Goal: Task Accomplishment & Management: Manage account settings

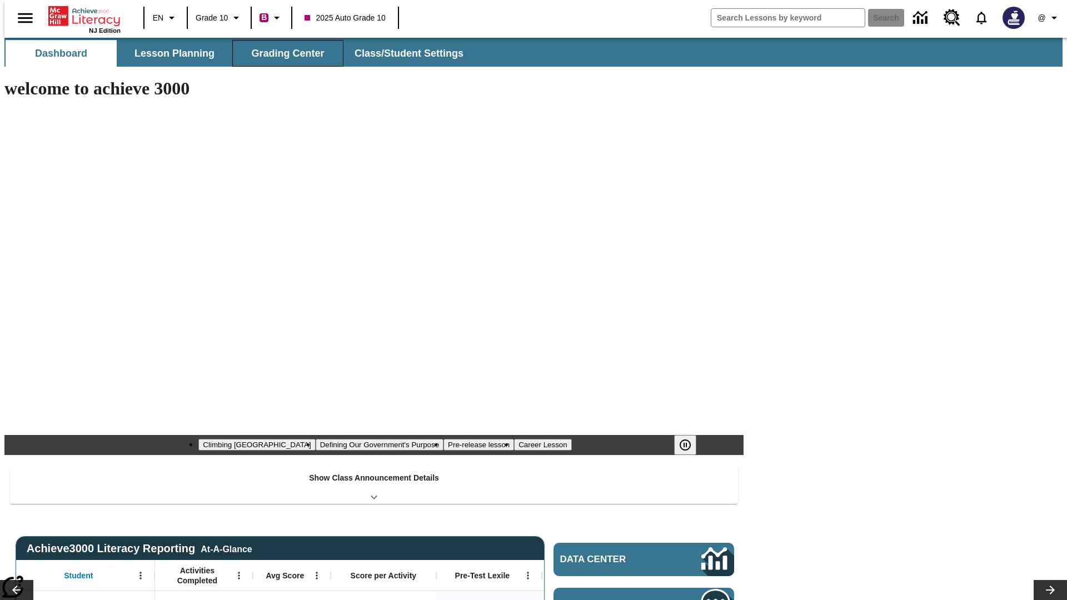
click at [283, 53] on button "Grading Center" at bounding box center [287, 53] width 111 height 27
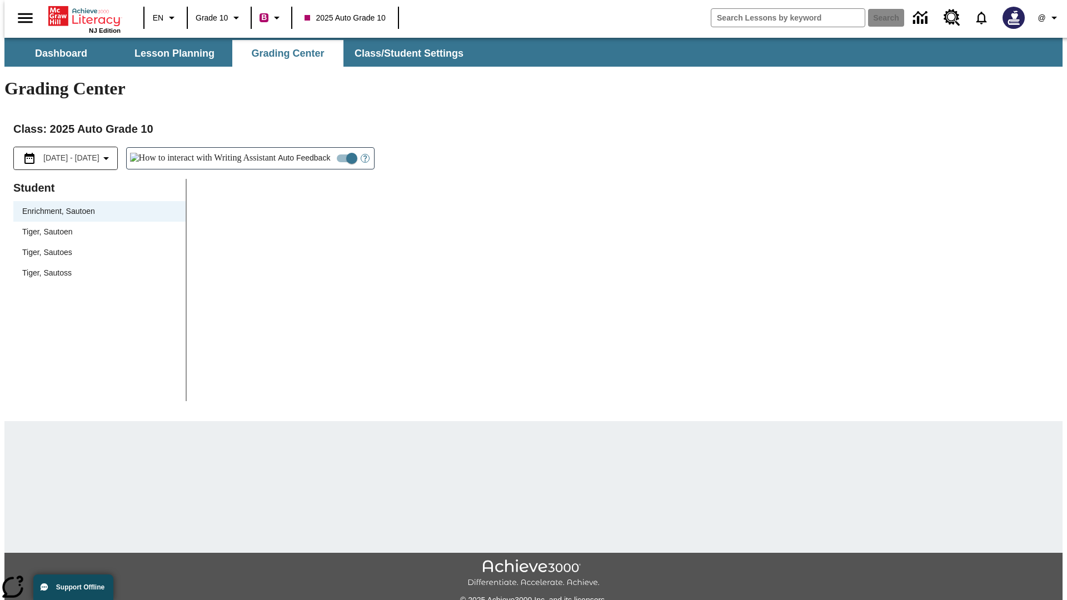
click at [96, 226] on span "Tiger, Sautoen" at bounding box center [99, 232] width 154 height 12
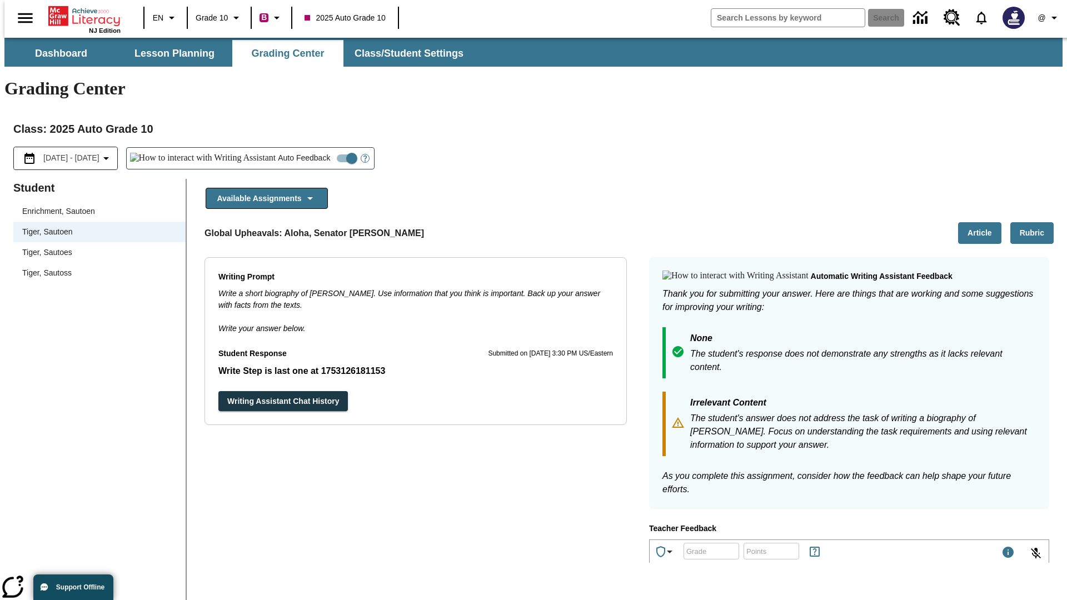
scroll to position [192, 0]
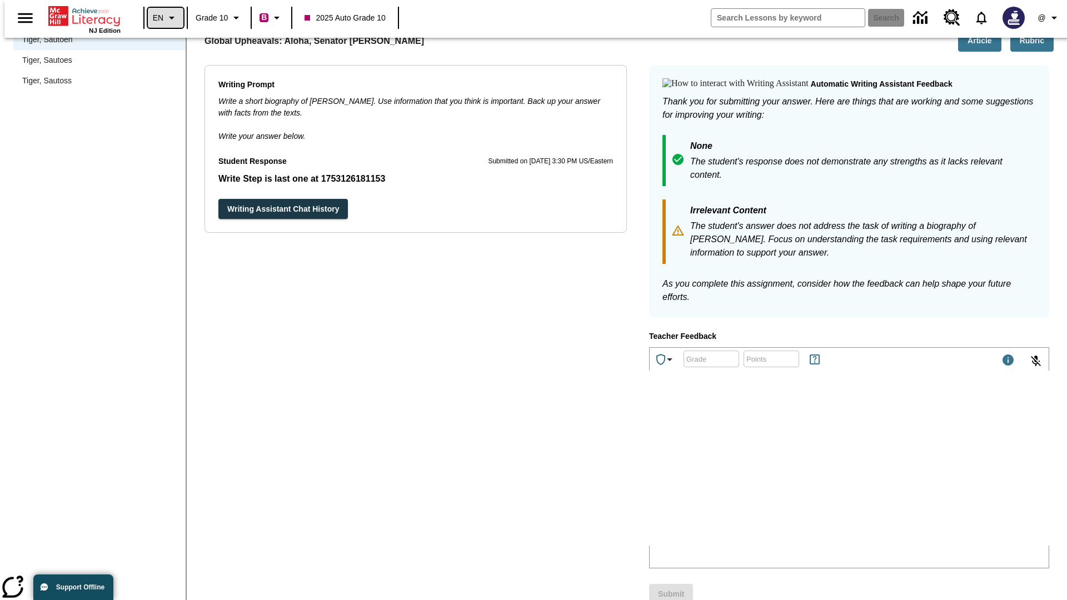
click at [165, 18] on icon "Language: EN, Select a language" at bounding box center [171, 17] width 13 height 13
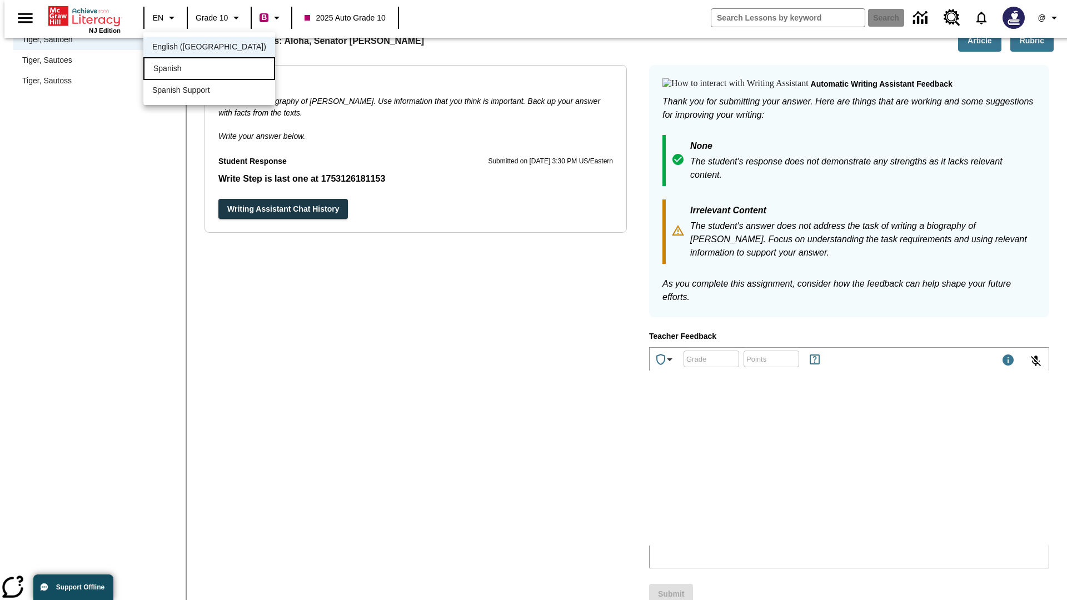
click at [185, 69] on div "Spanish" at bounding box center [209, 68] width 132 height 23
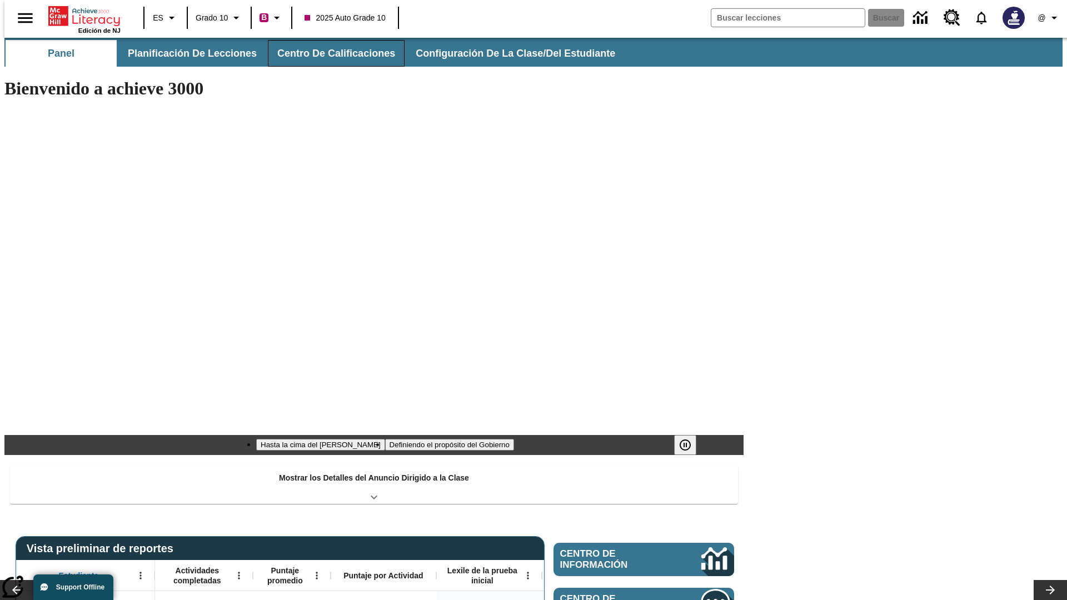
click at [327, 53] on button "Centro de calificaciones" at bounding box center [336, 53] width 137 height 27
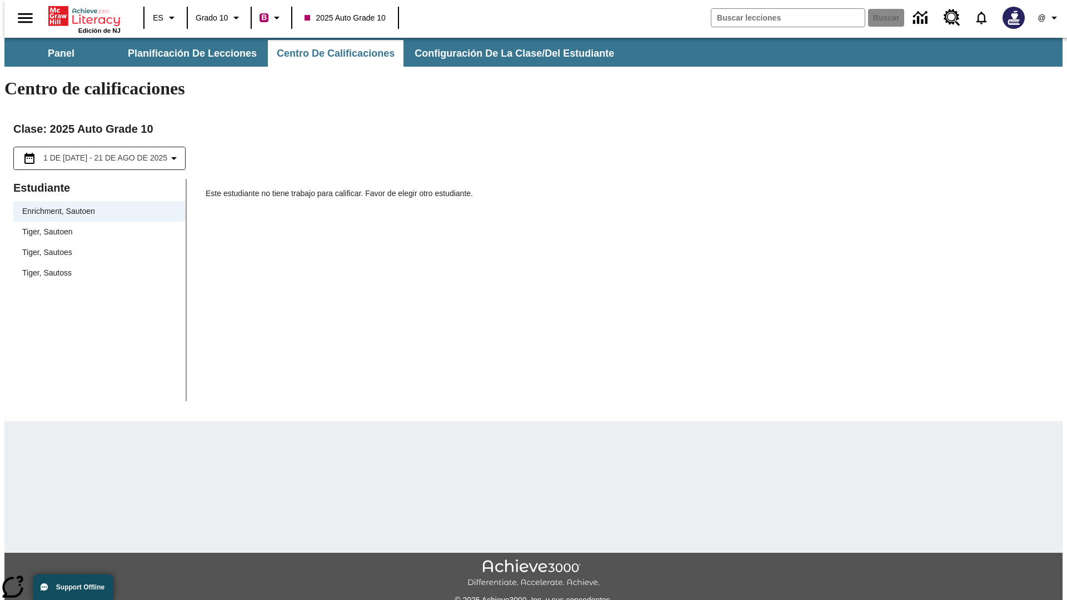
click at [96, 226] on span "Tiger, Sautoen" at bounding box center [99, 232] width 154 height 12
